Goal: Information Seeking & Learning: Learn about a topic

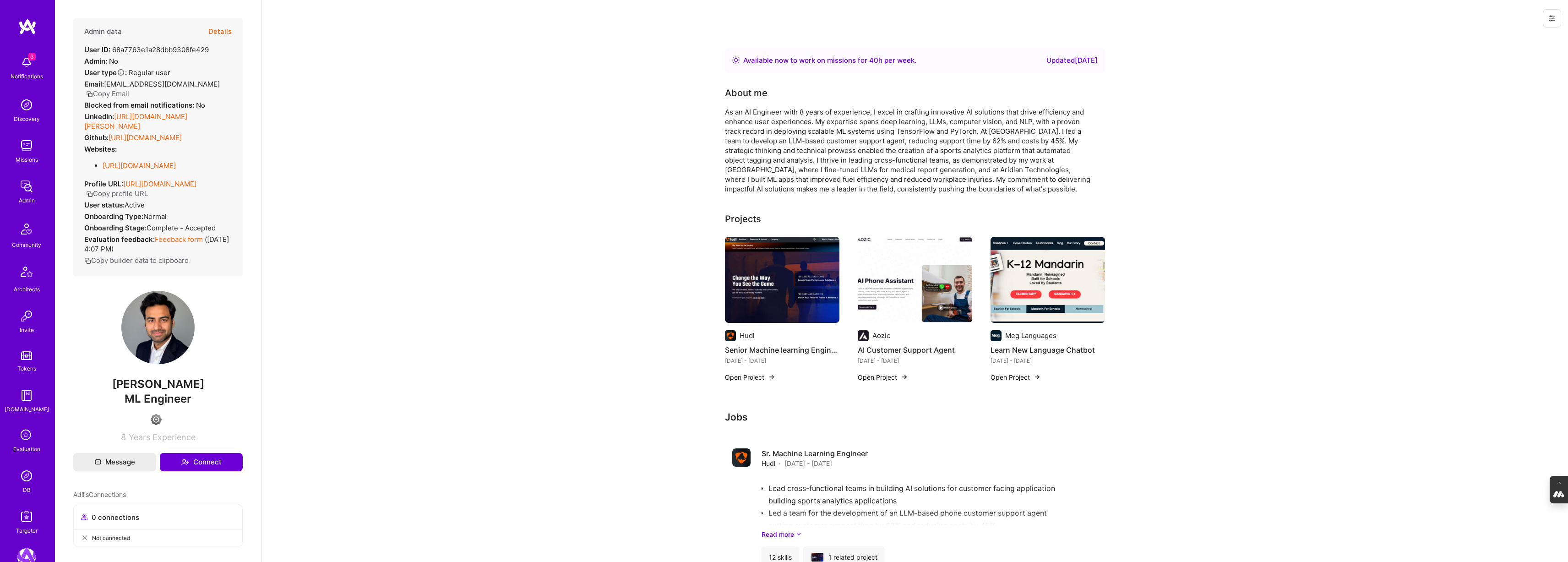
click at [213, 26] on button "Details" at bounding box center [220, 32] width 23 height 27
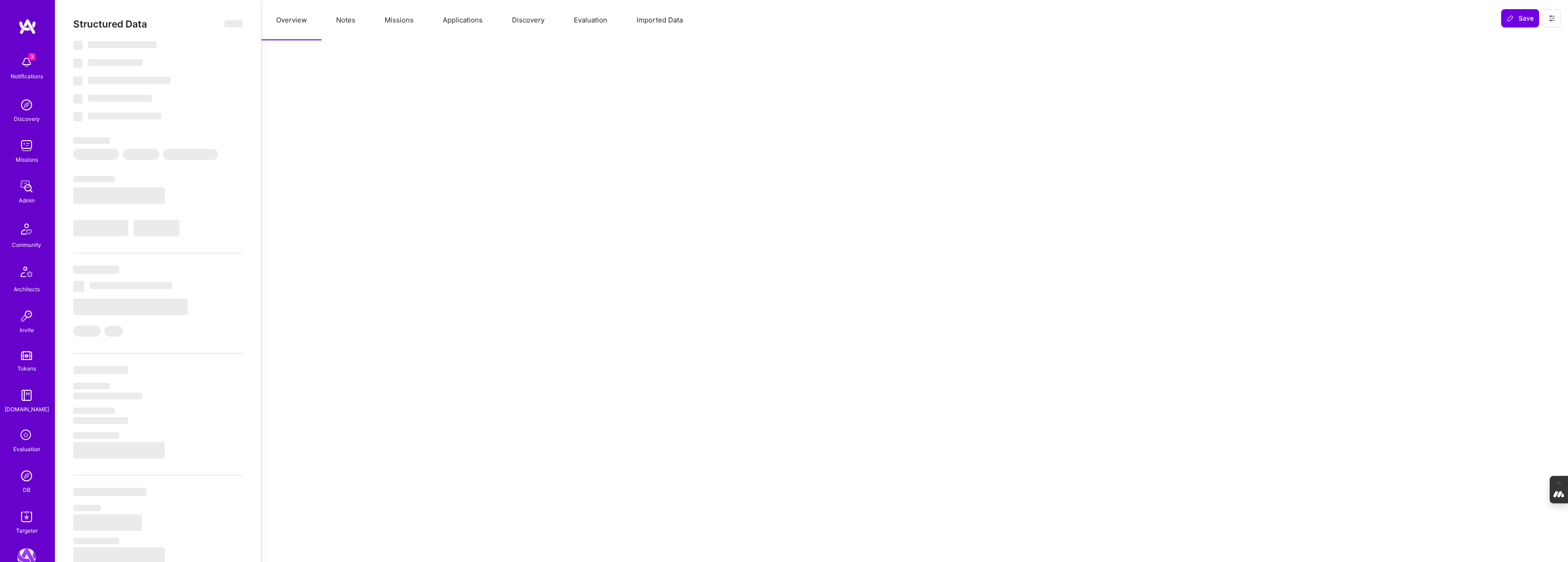
click at [595, 18] on button "Evaluation" at bounding box center [590, 20] width 63 height 40
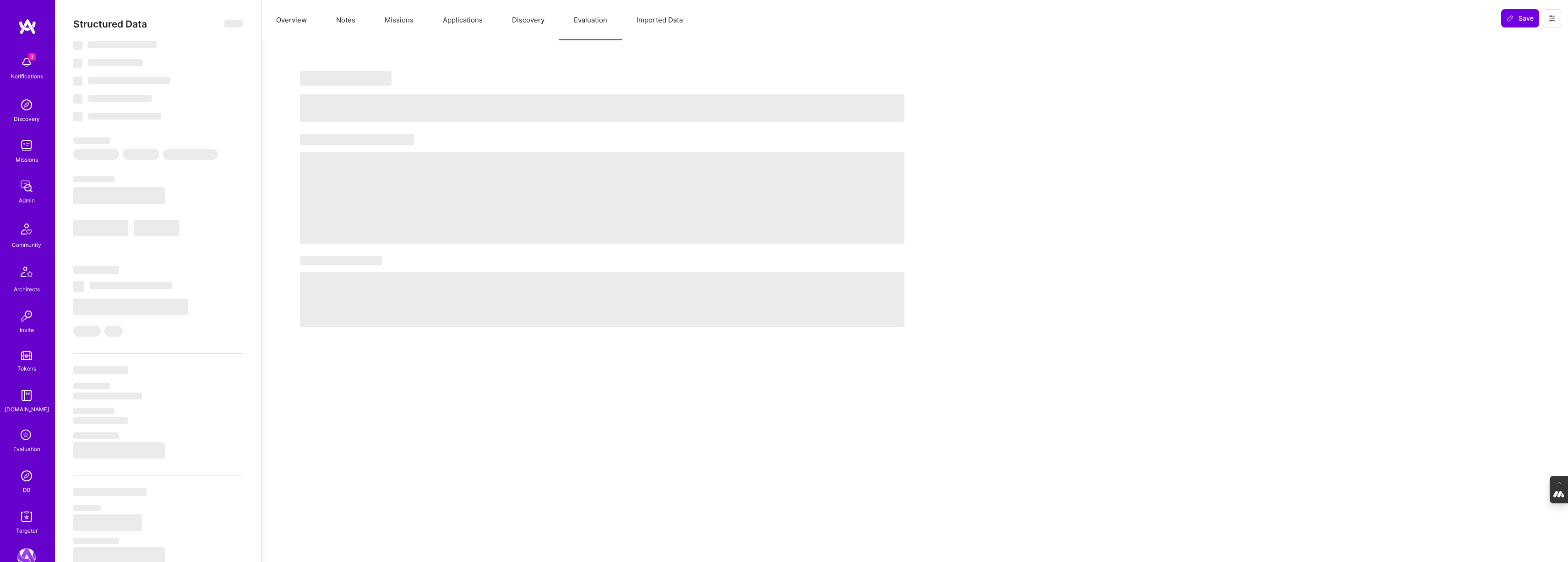
select select "Right Now"
select select "4"
select select "7"
select select "6"
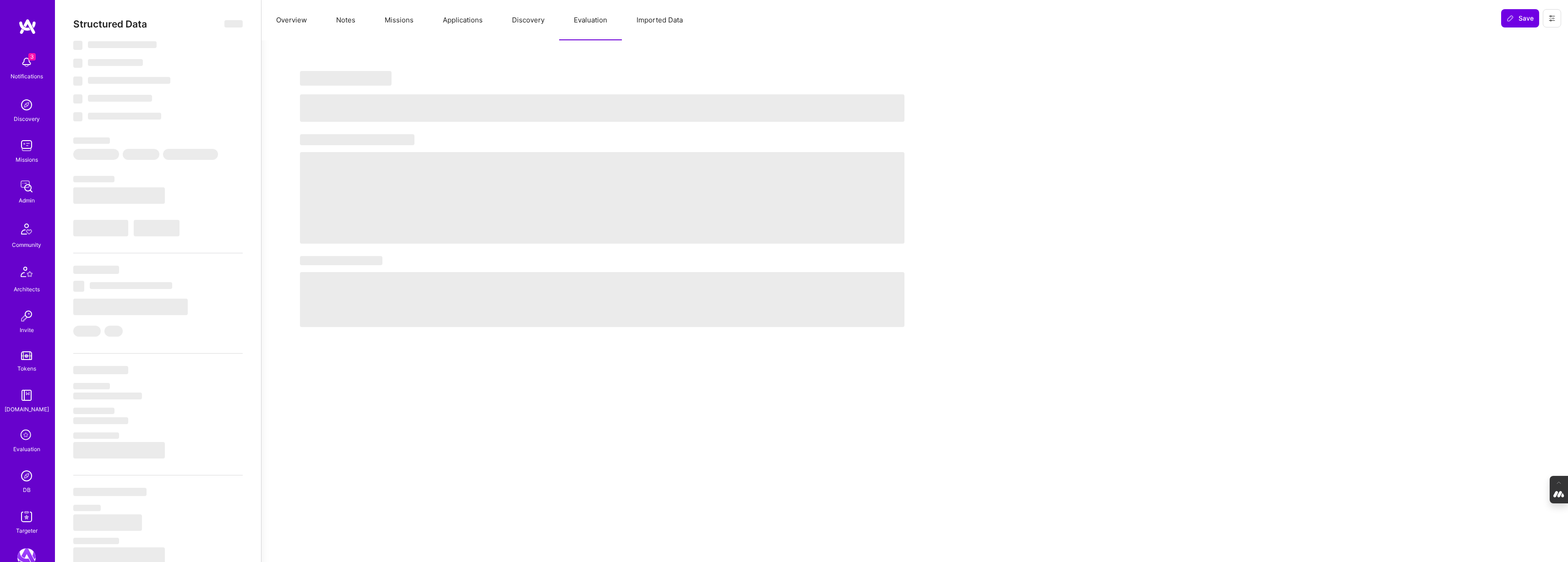
select select "US"
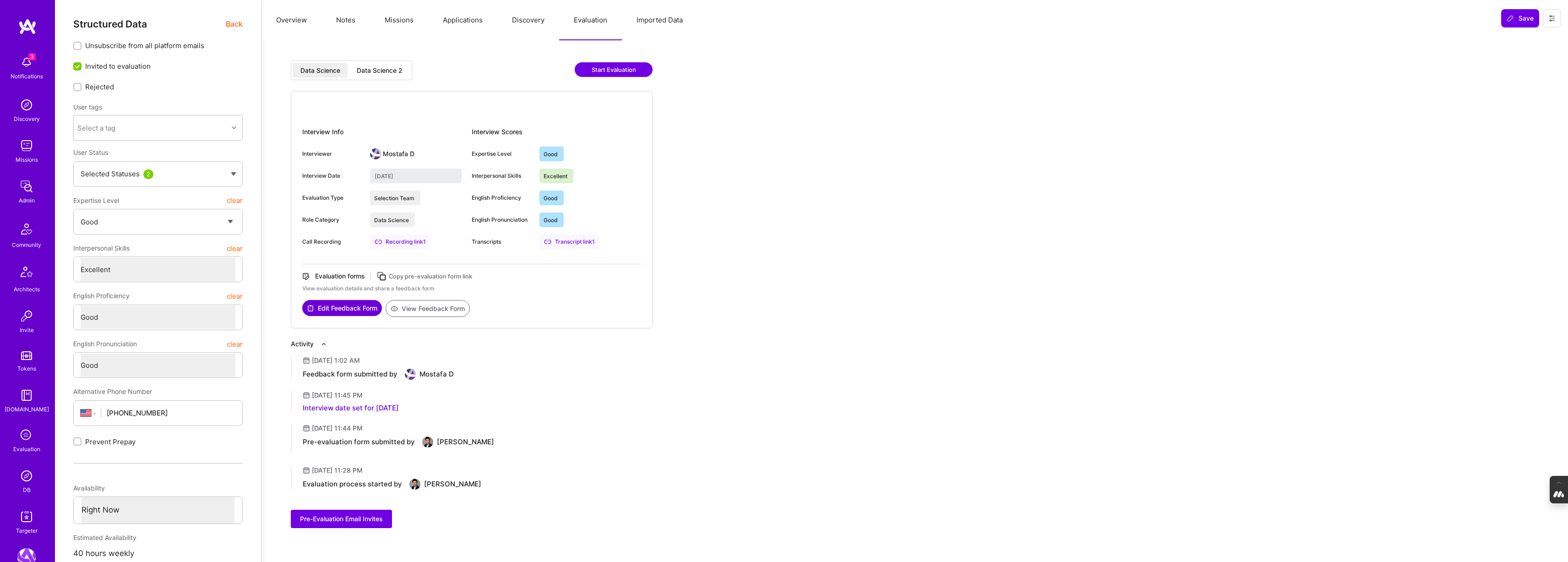
click at [380, 68] on div "Data Science 2" at bounding box center [379, 70] width 46 height 9
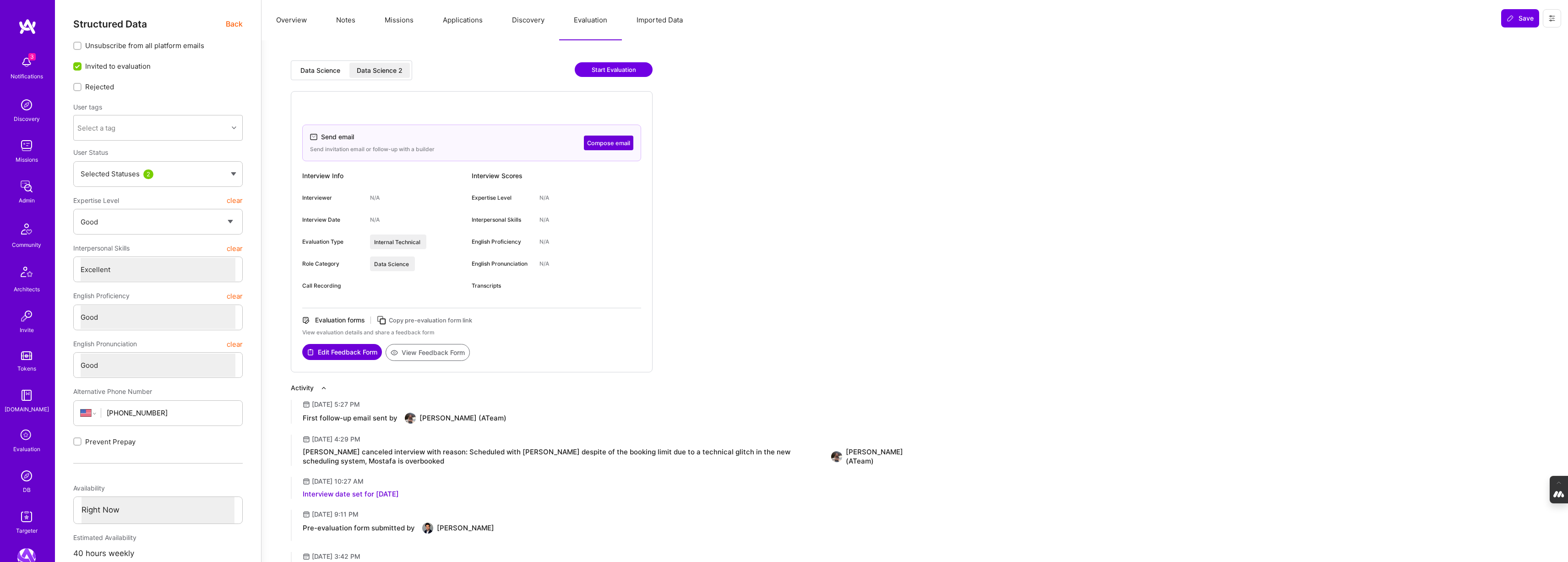
click at [312, 69] on div "Data Science" at bounding box center [320, 70] width 40 height 9
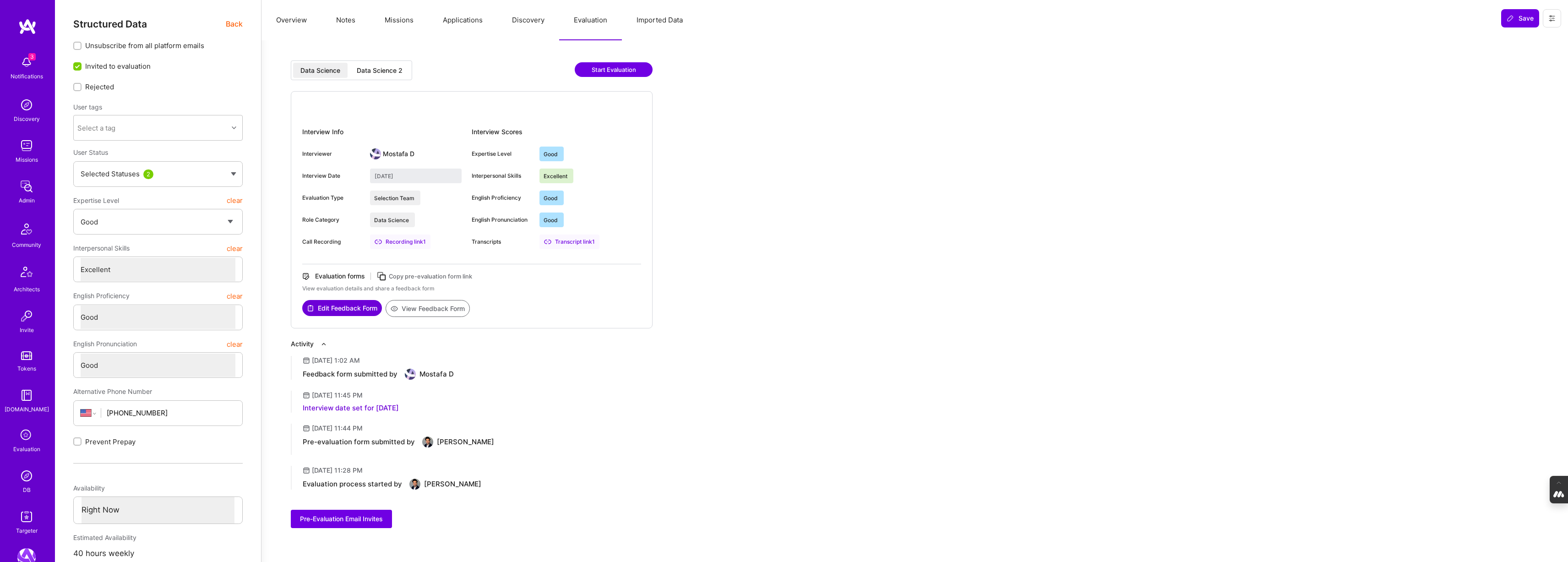
click at [281, 16] on button "Overview" at bounding box center [292, 20] width 60 height 40
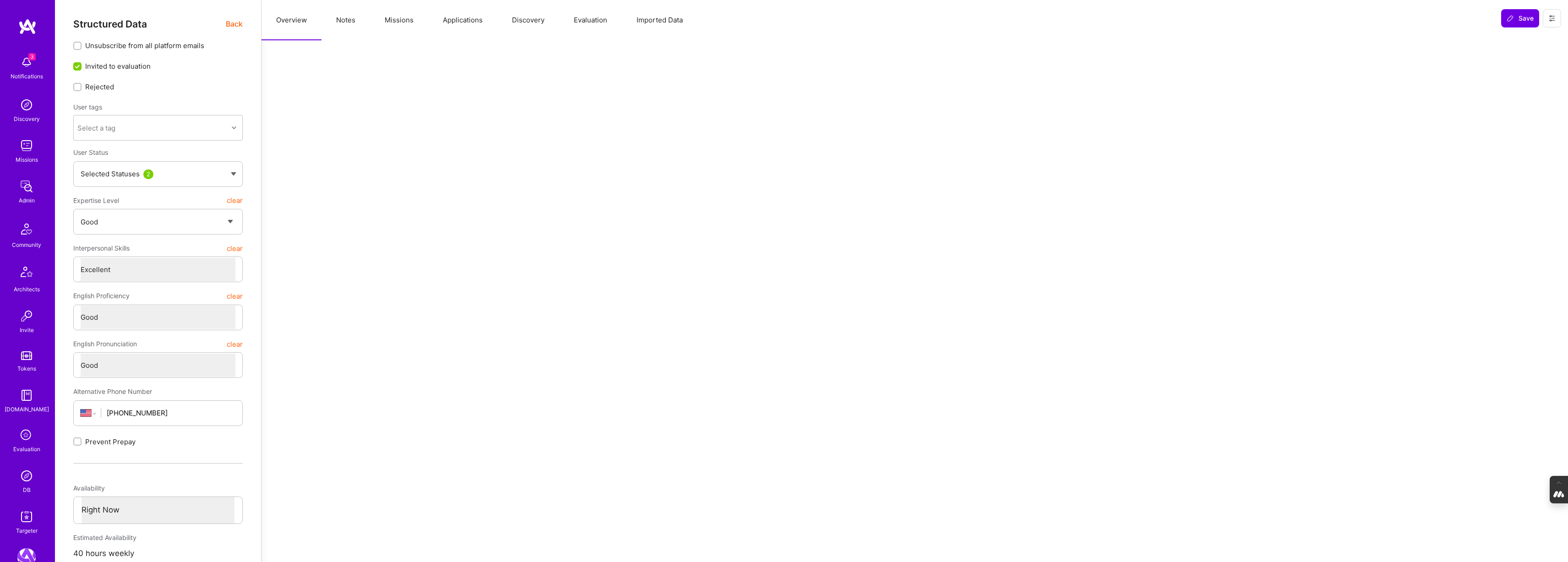
click at [226, 24] on span "Back" at bounding box center [234, 24] width 17 height 12
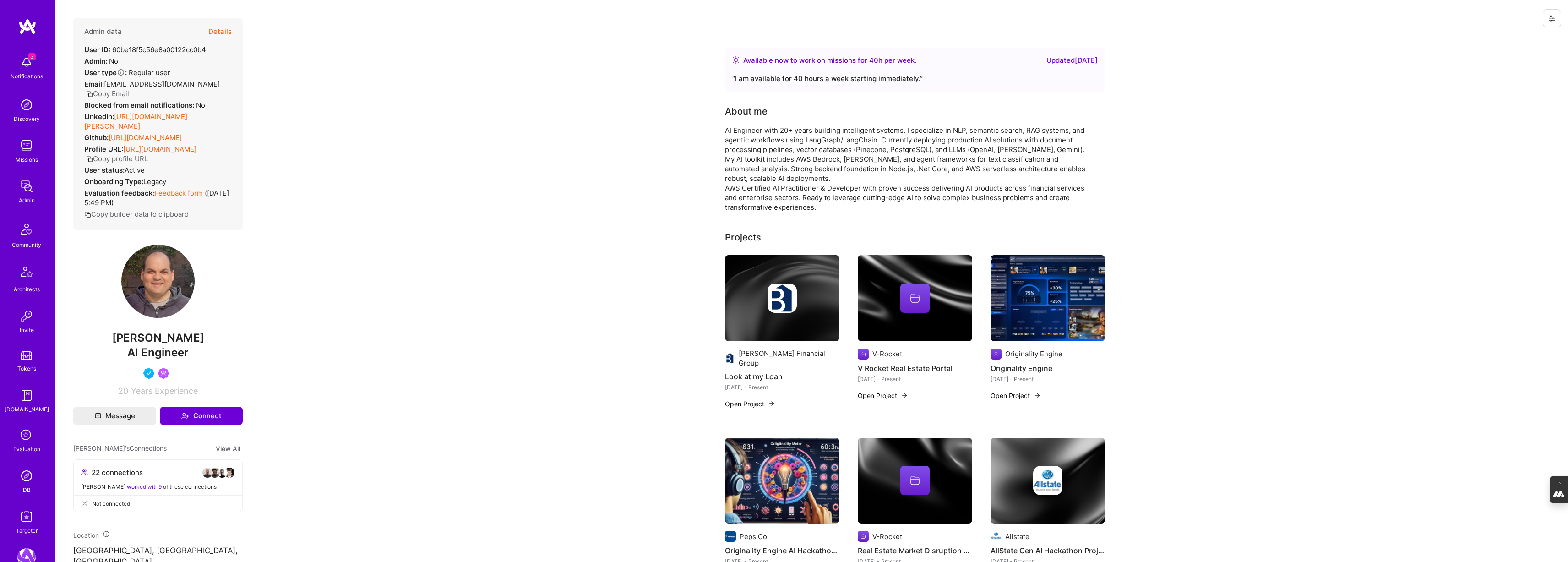
click at [215, 32] on button "Details" at bounding box center [220, 32] width 23 height 27
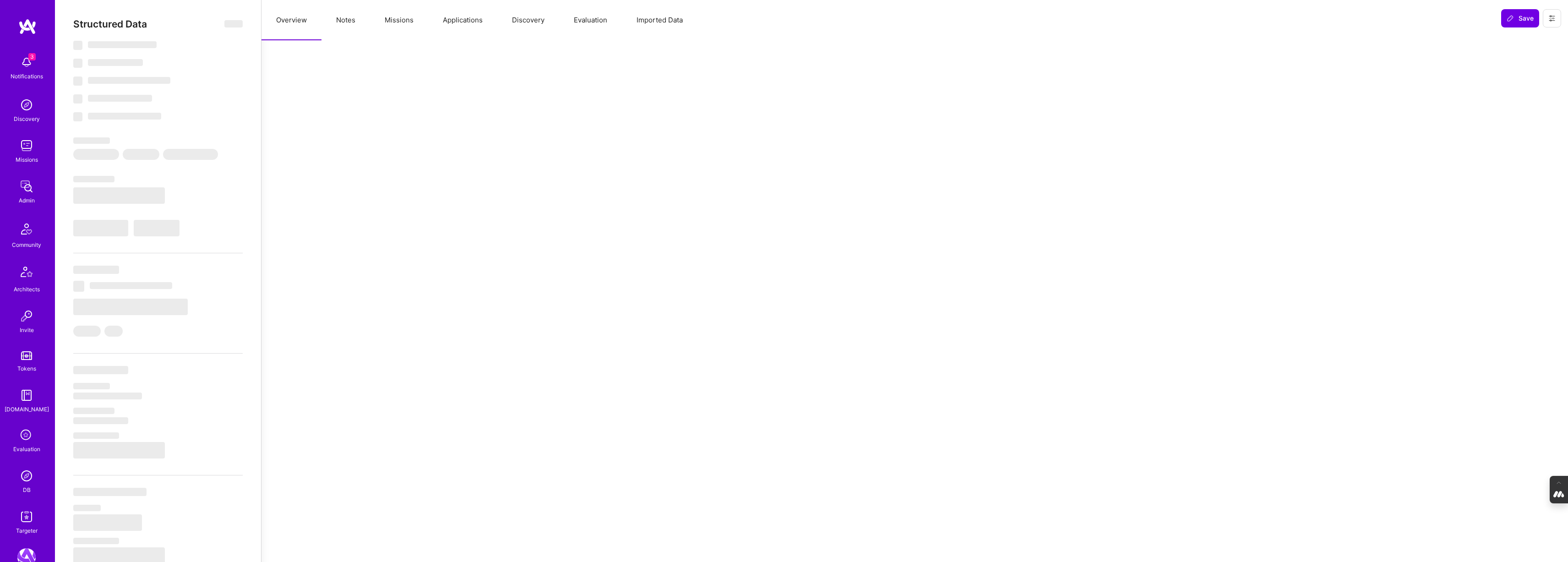
click at [580, 20] on button "Evaluation" at bounding box center [590, 20] width 63 height 40
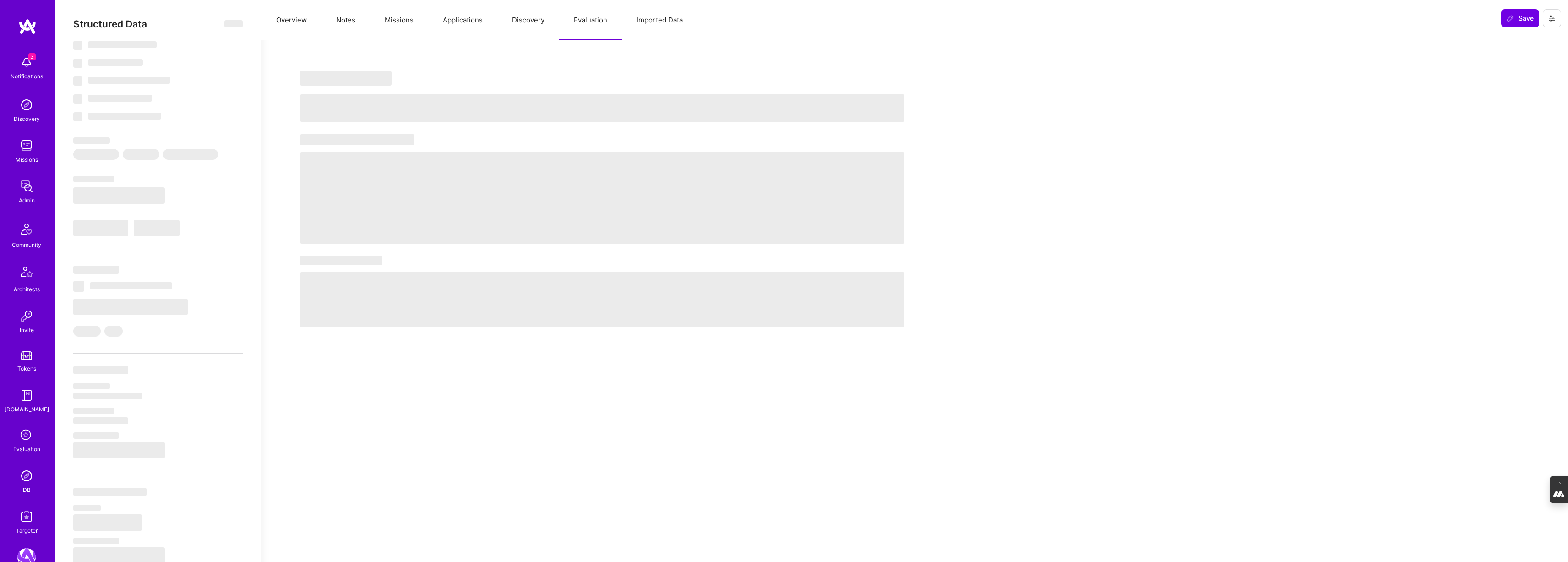
select select "Right Now"
select select "4"
select select "7"
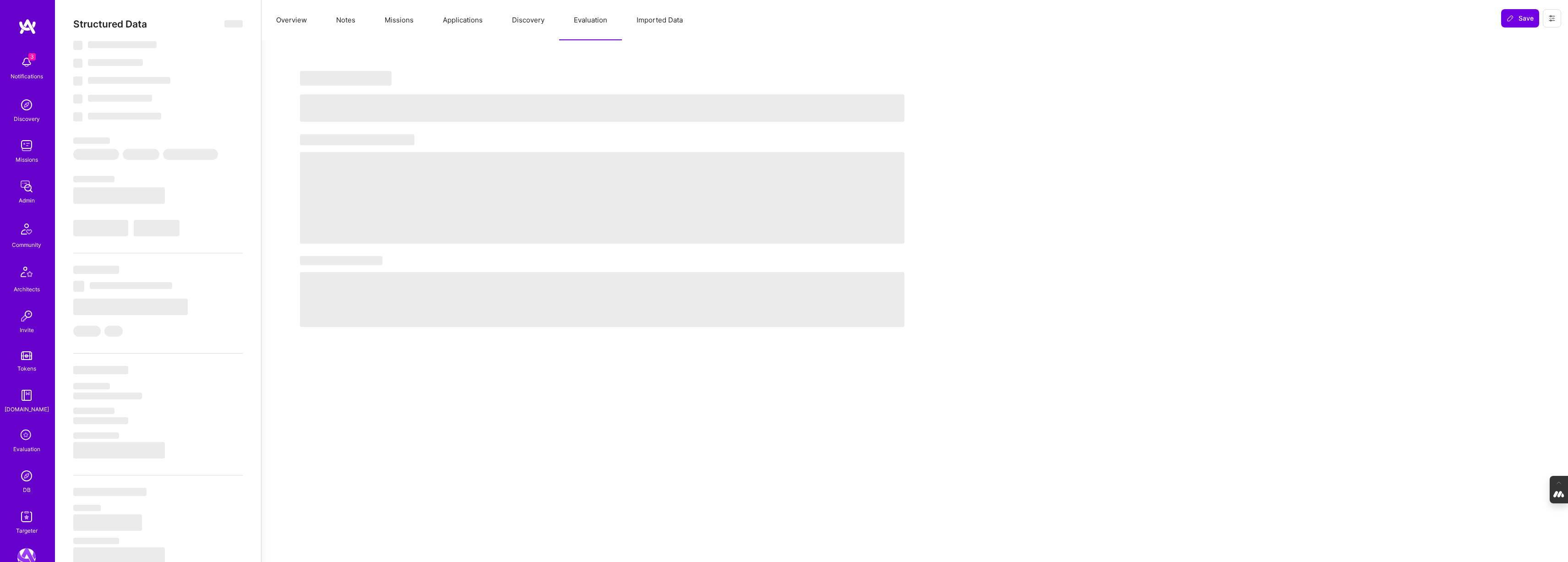
select select "US"
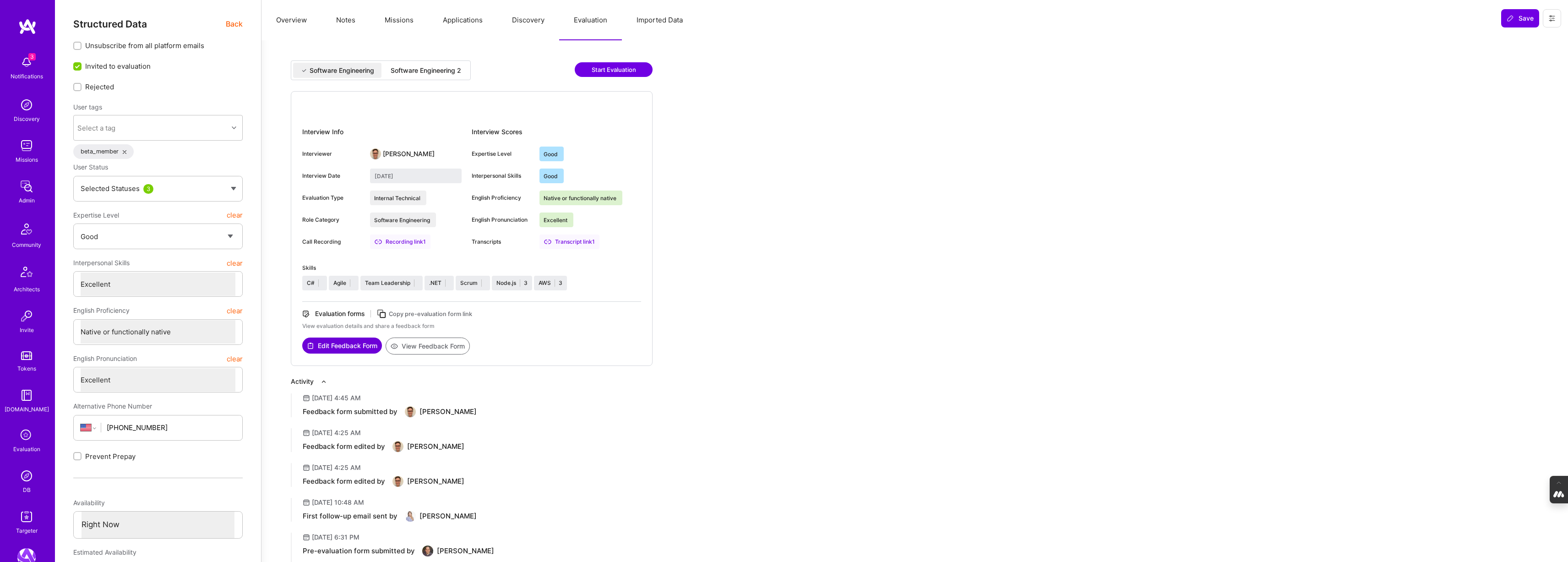
click at [415, 70] on div "Software Engineering 2" at bounding box center [426, 70] width 71 height 9
type input "September 16, 2025"
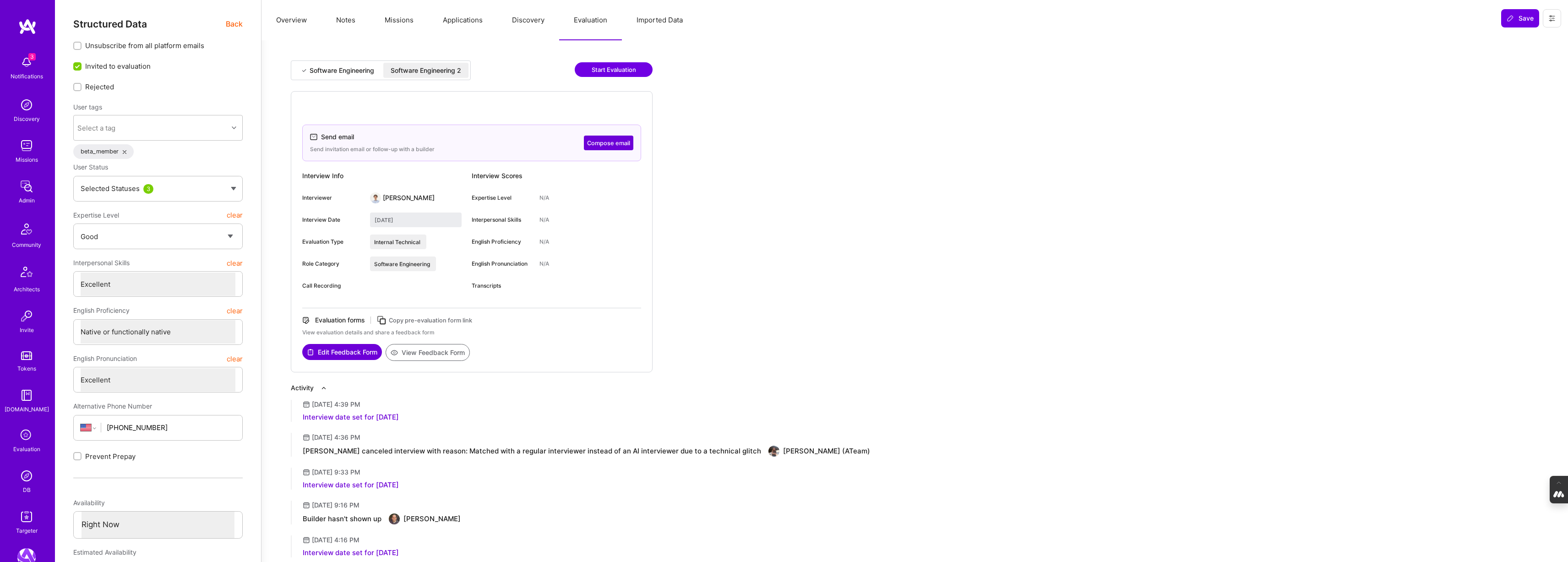
click at [295, 18] on button "Overview" at bounding box center [292, 20] width 60 height 40
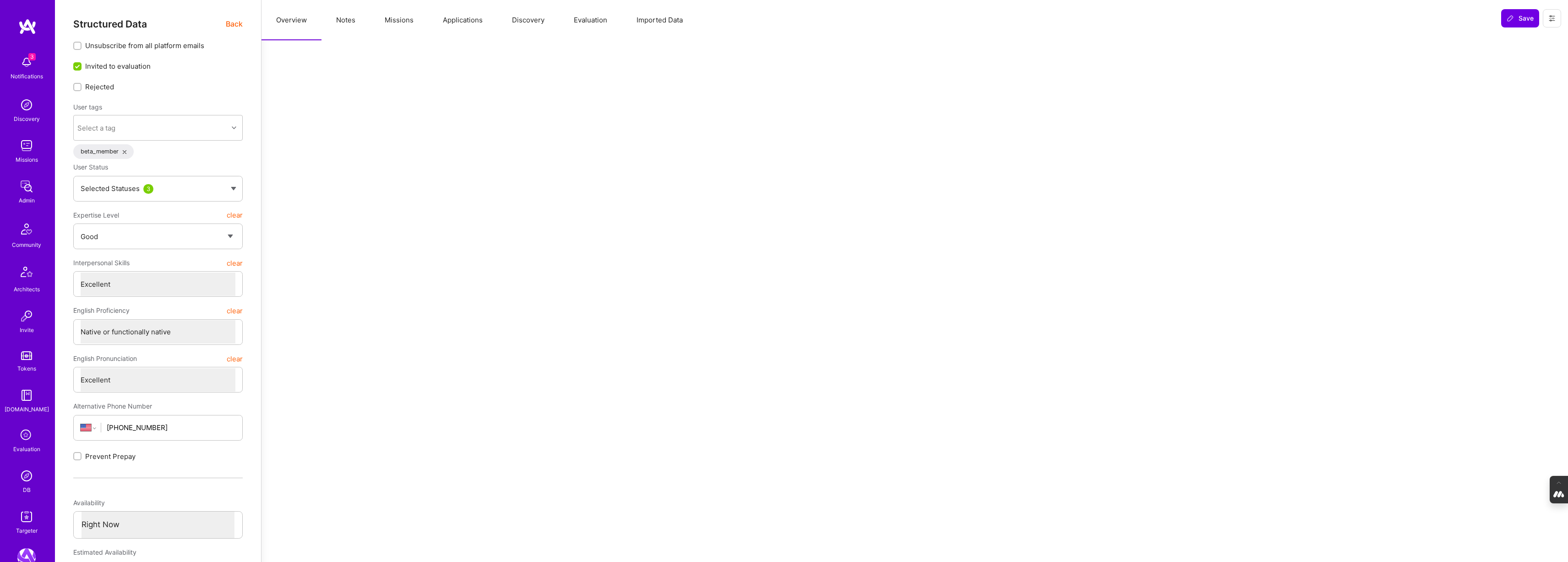
click at [231, 24] on span "Back" at bounding box center [234, 24] width 17 height 12
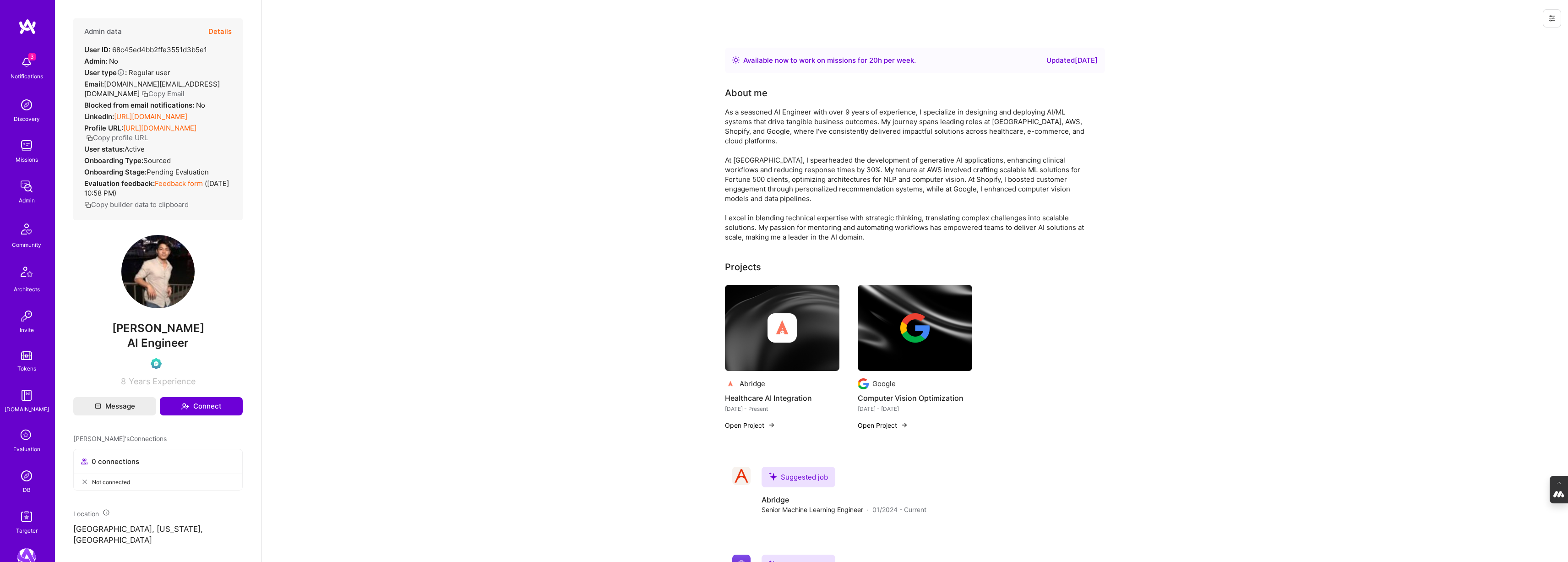
click at [224, 32] on button "Details" at bounding box center [220, 32] width 23 height 27
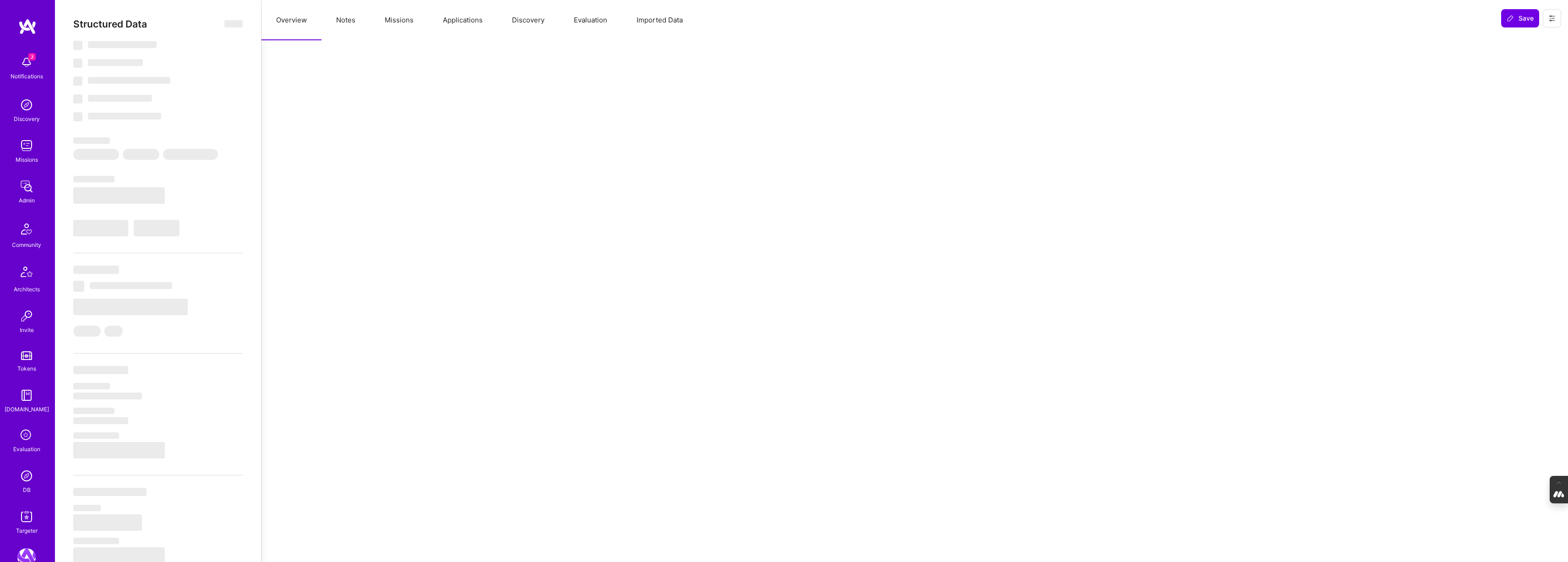
select select "Right Now"
select select "Verified"
select select "US"
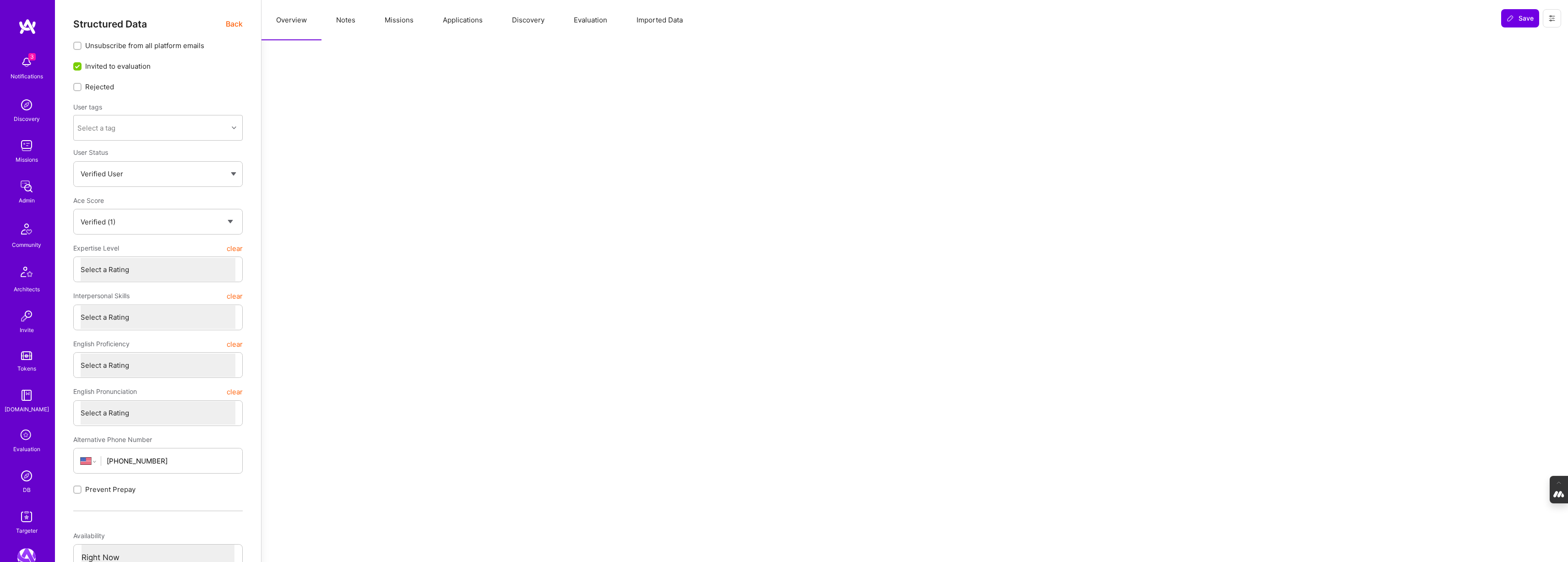
click at [656, 21] on button "Imported Data" at bounding box center [660, 20] width 76 height 40
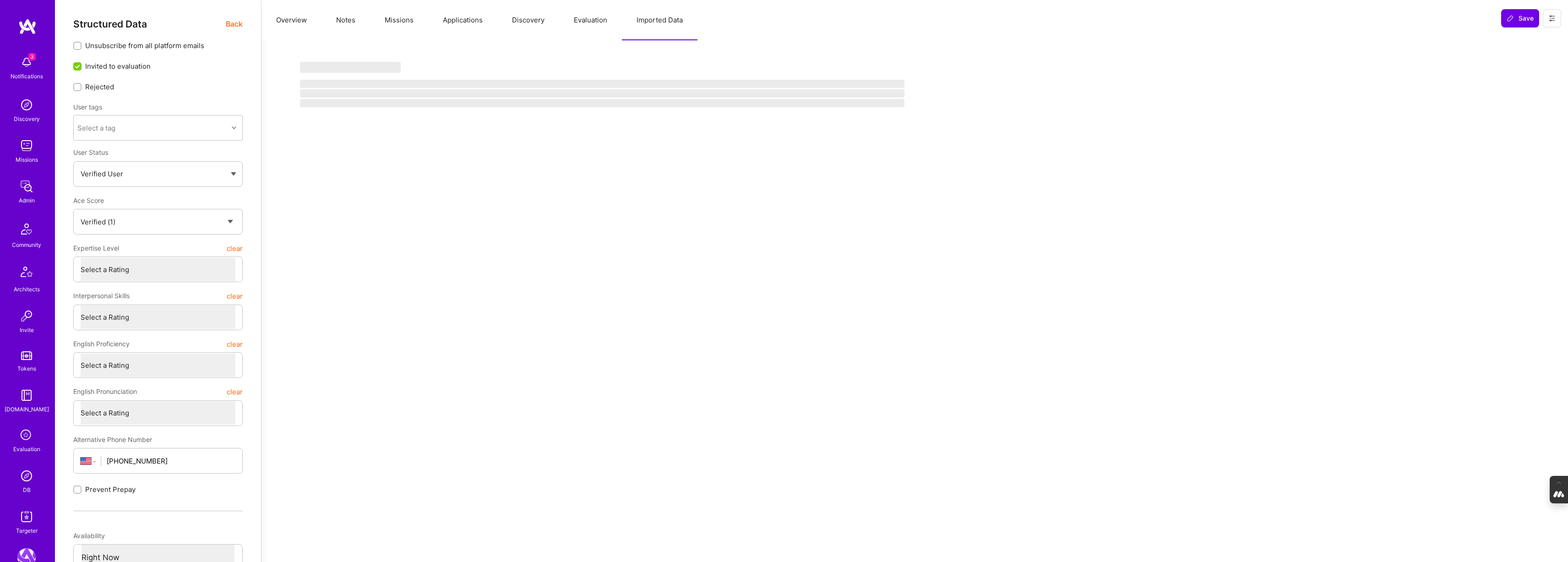
click at [590, 20] on button "Evaluation" at bounding box center [590, 20] width 63 height 40
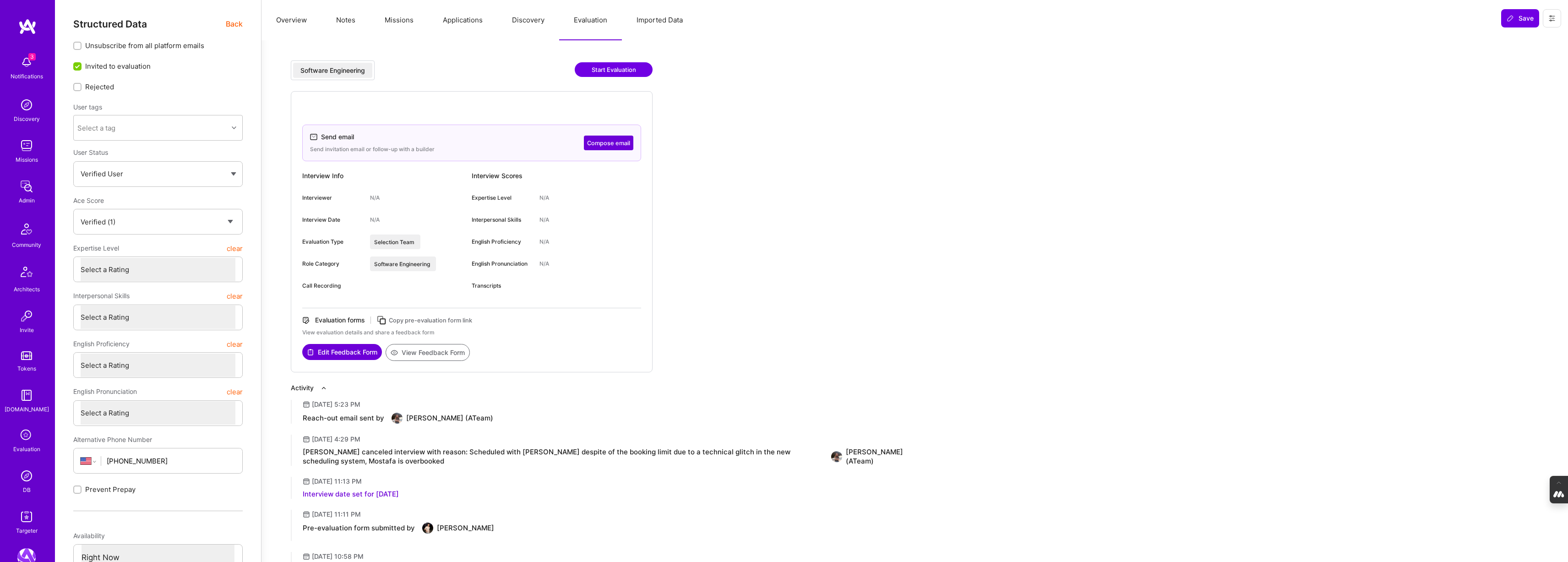
click at [292, 18] on button "Overview" at bounding box center [292, 20] width 60 height 40
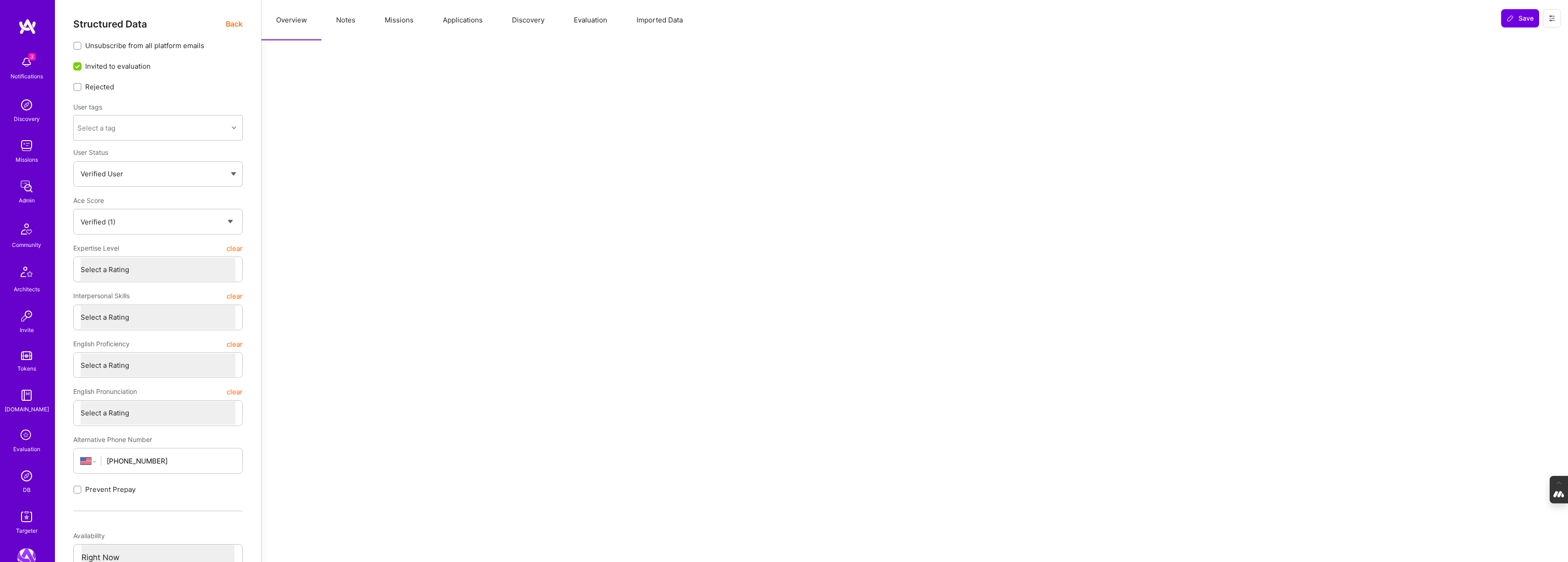
click at [229, 26] on span "Back" at bounding box center [234, 24] width 17 height 12
